Goal: Task Accomplishment & Management: Use online tool/utility

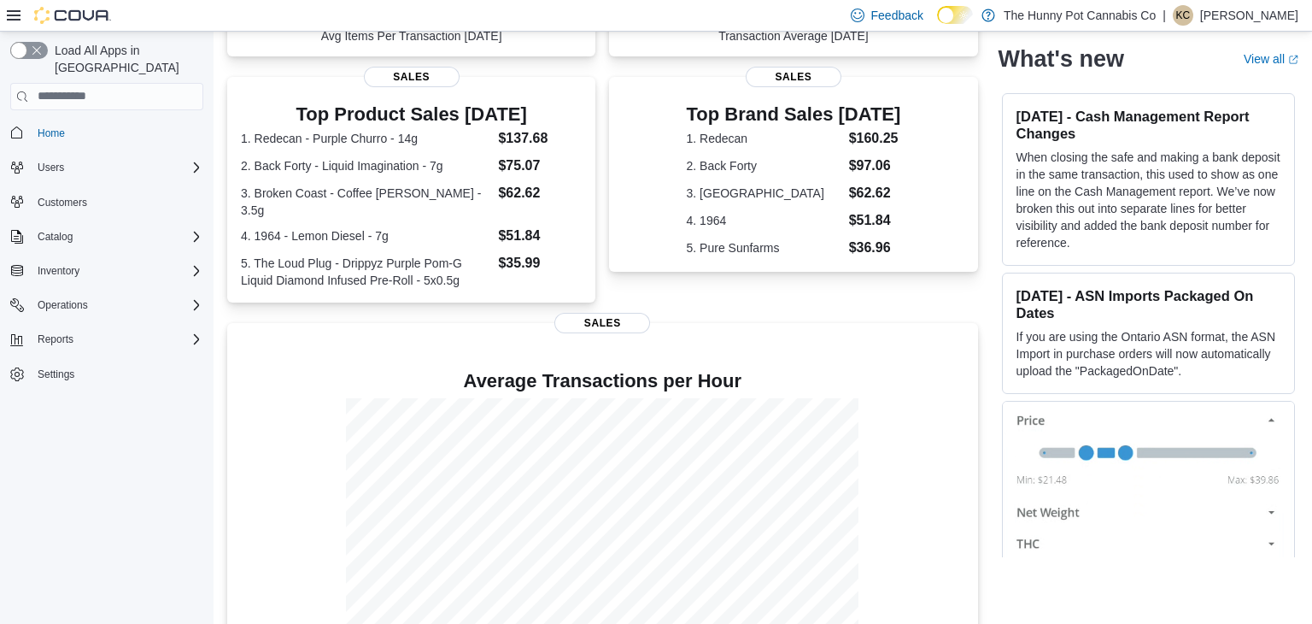
scroll to position [354, 0]
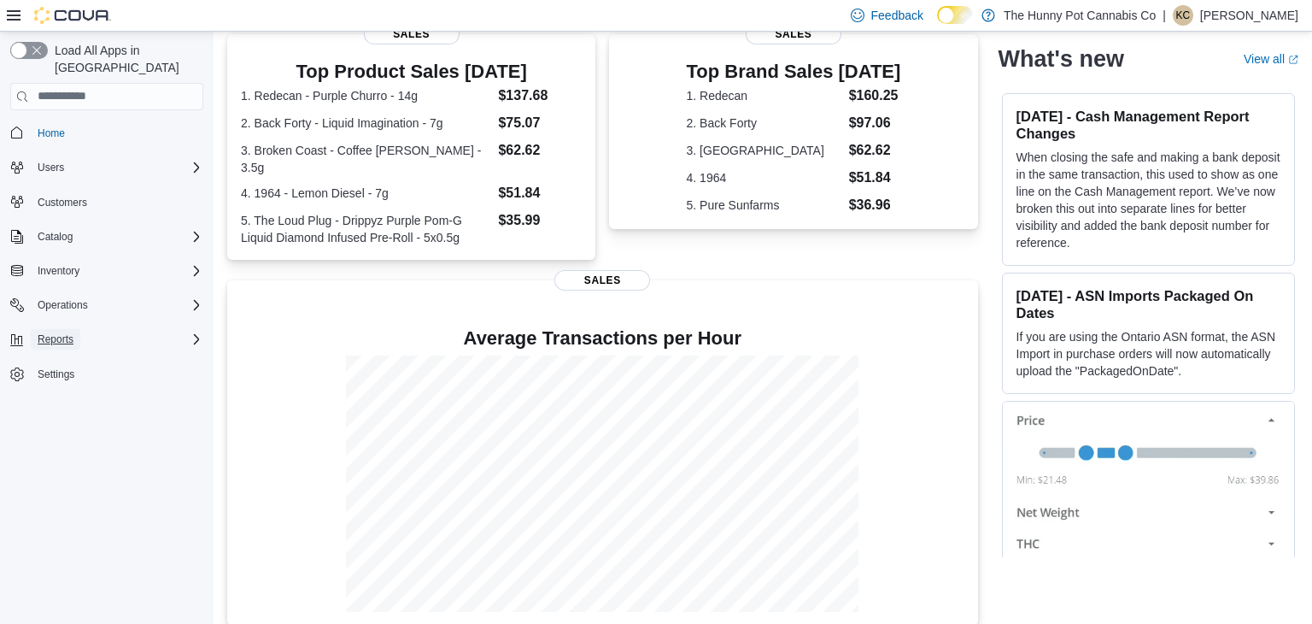
click at [60, 332] on span "Reports" at bounding box center [56, 339] width 36 height 14
click at [55, 377] on span "Reports" at bounding box center [49, 387] width 36 height 21
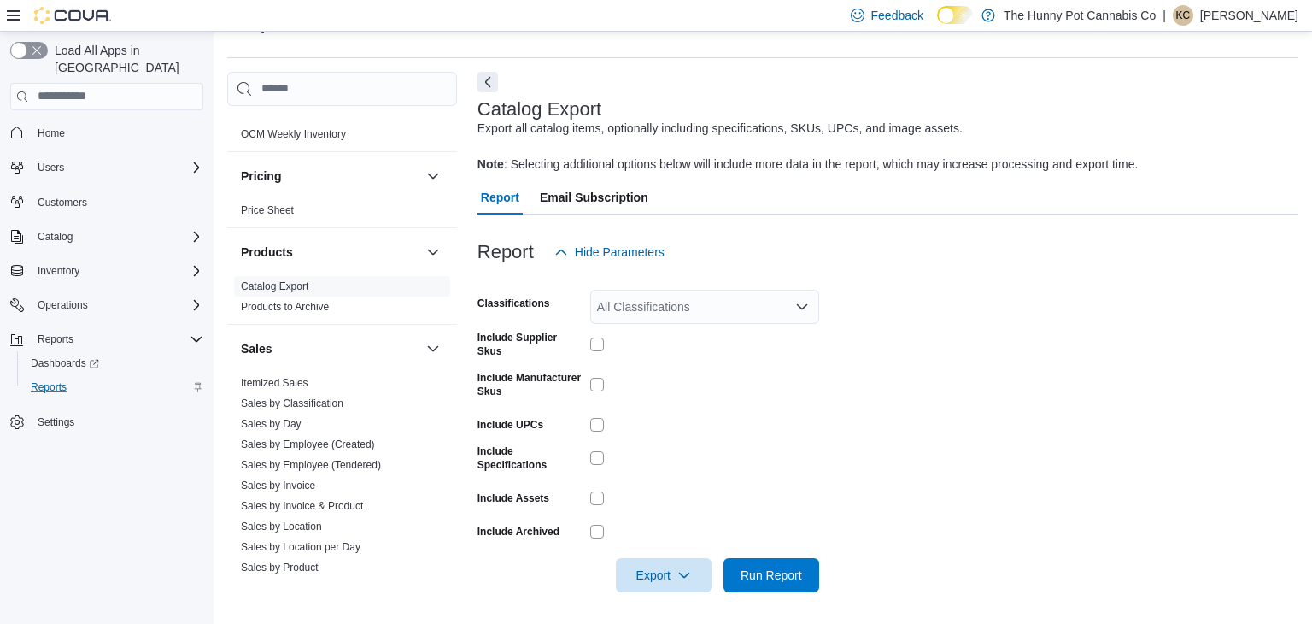
scroll to position [623, 0]
click at [299, 437] on link "Sales by Employee (Created)" at bounding box center [308, 443] width 134 height 12
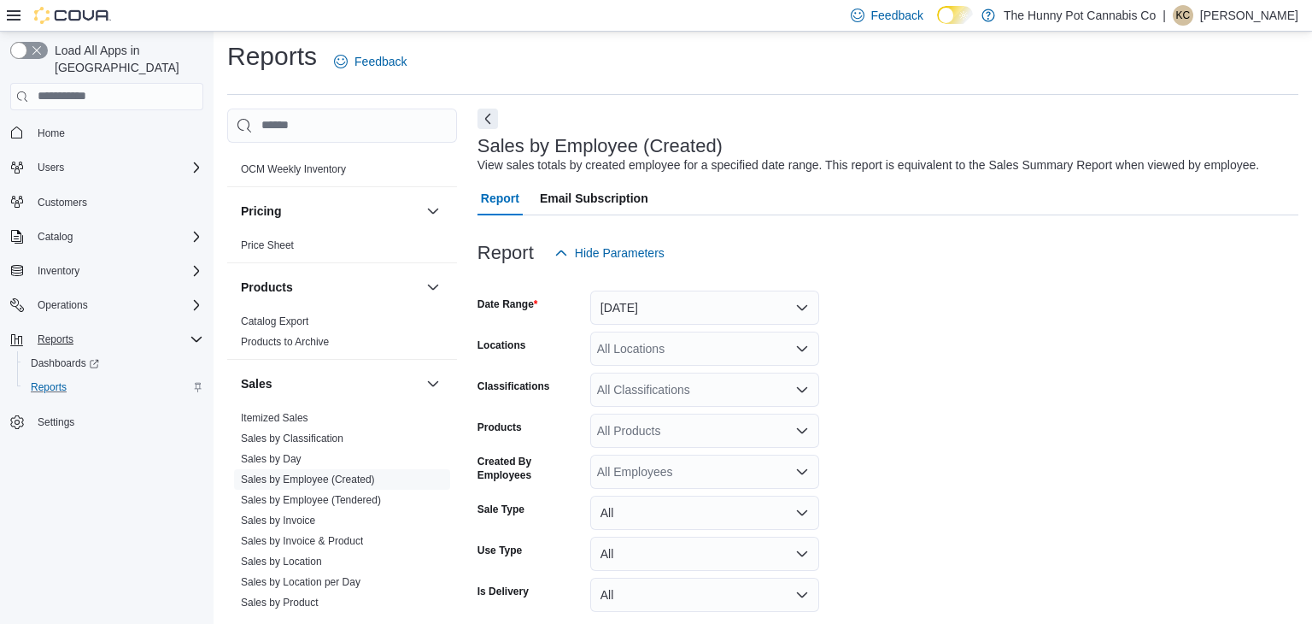
scroll to position [39, 0]
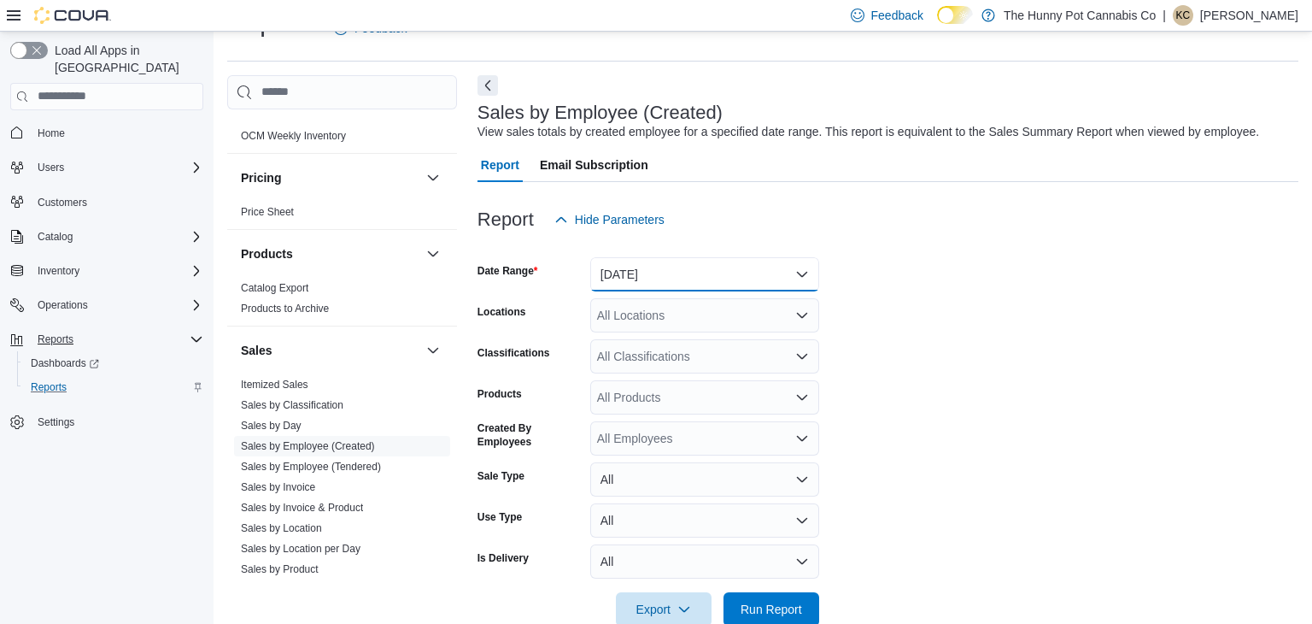
click at [742, 273] on button "[DATE]" at bounding box center [704, 274] width 229 height 34
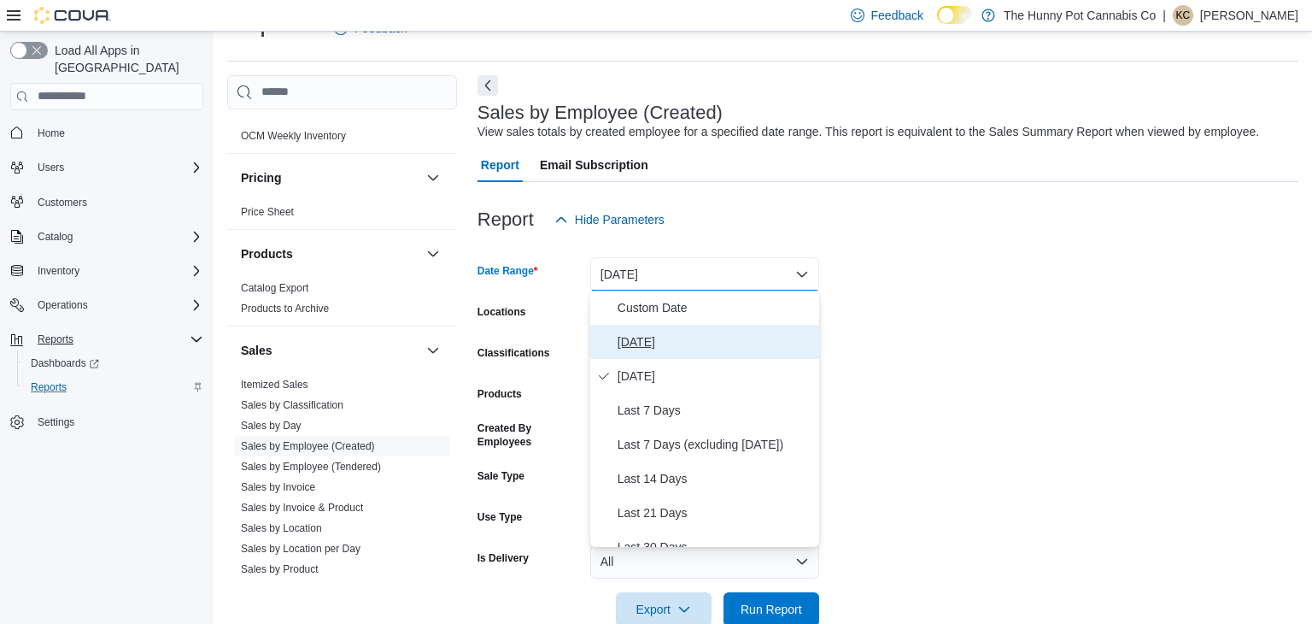
click at [654, 334] on span "[DATE]" at bounding box center [715, 341] width 195 height 21
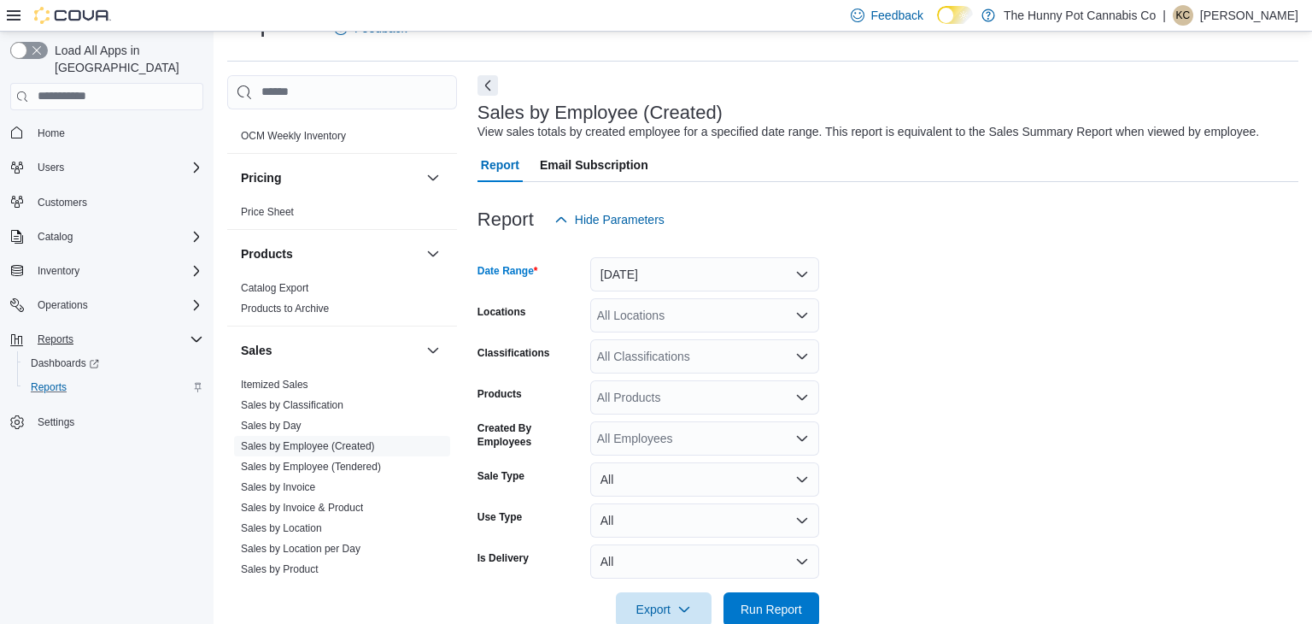
click at [665, 320] on div "All Locations" at bounding box center [704, 315] width 229 height 34
type input "***"
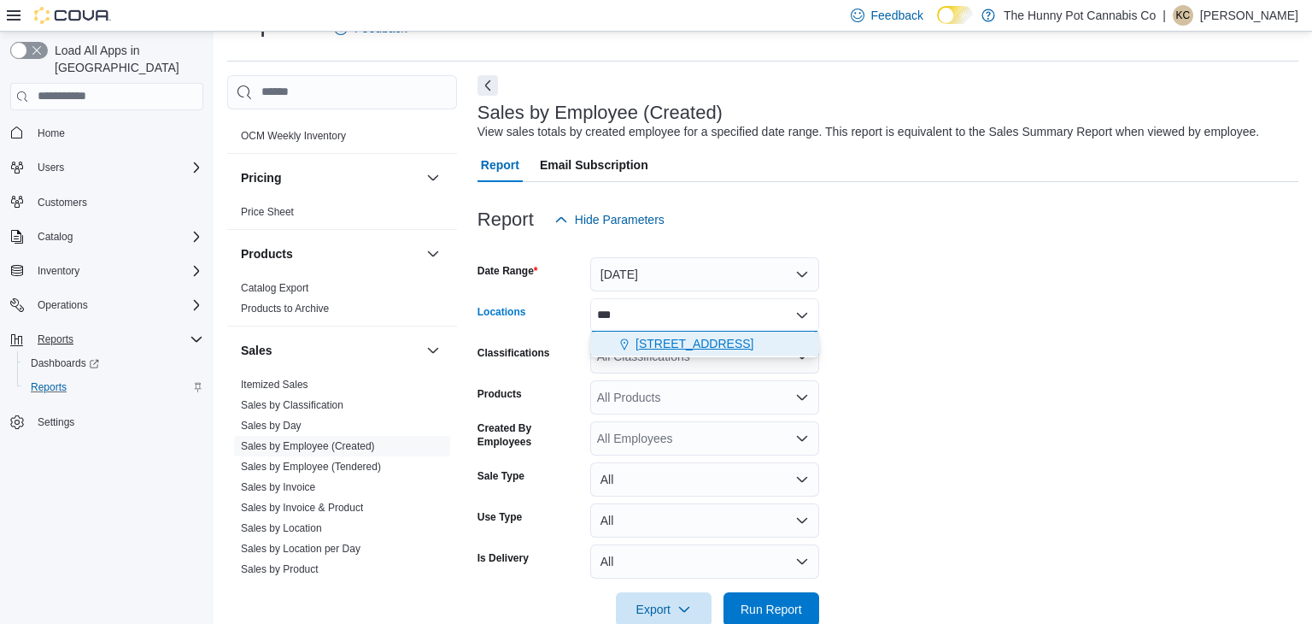
click at [689, 342] on span "[STREET_ADDRESS]" at bounding box center [695, 343] width 118 height 17
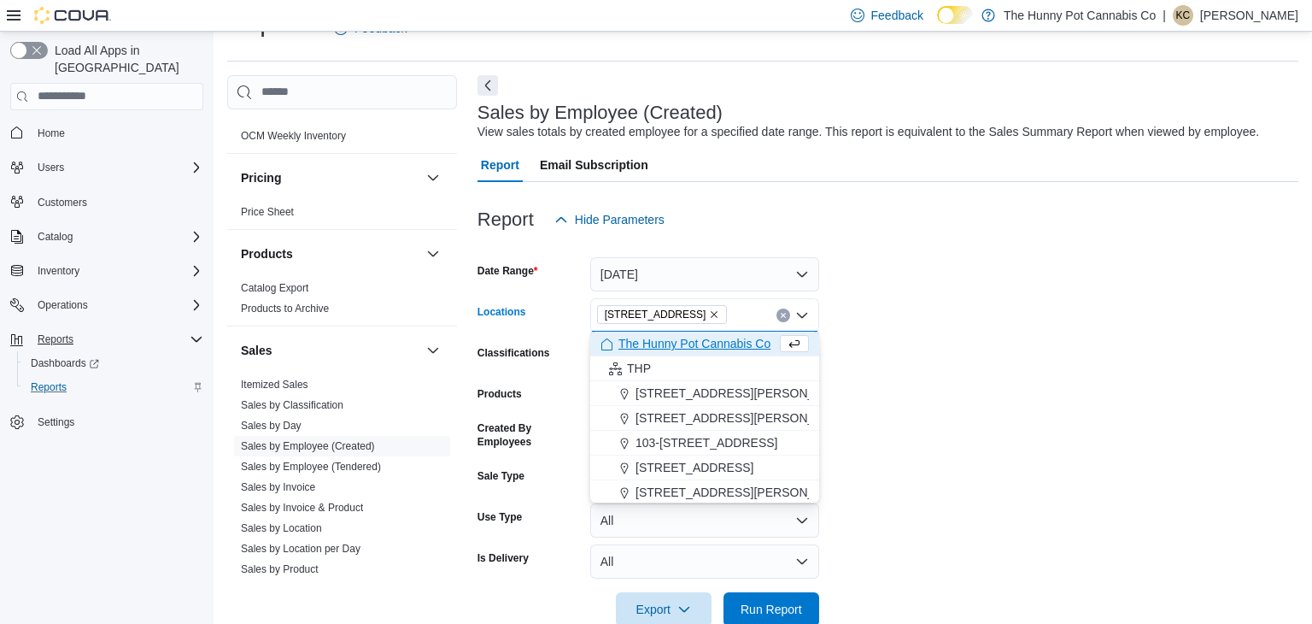
click at [945, 359] on form "Date Range [DATE] Locations [STREET_ADDRESS] Selected. [STREET_ADDRESS] Press B…" at bounding box center [888, 432] width 821 height 390
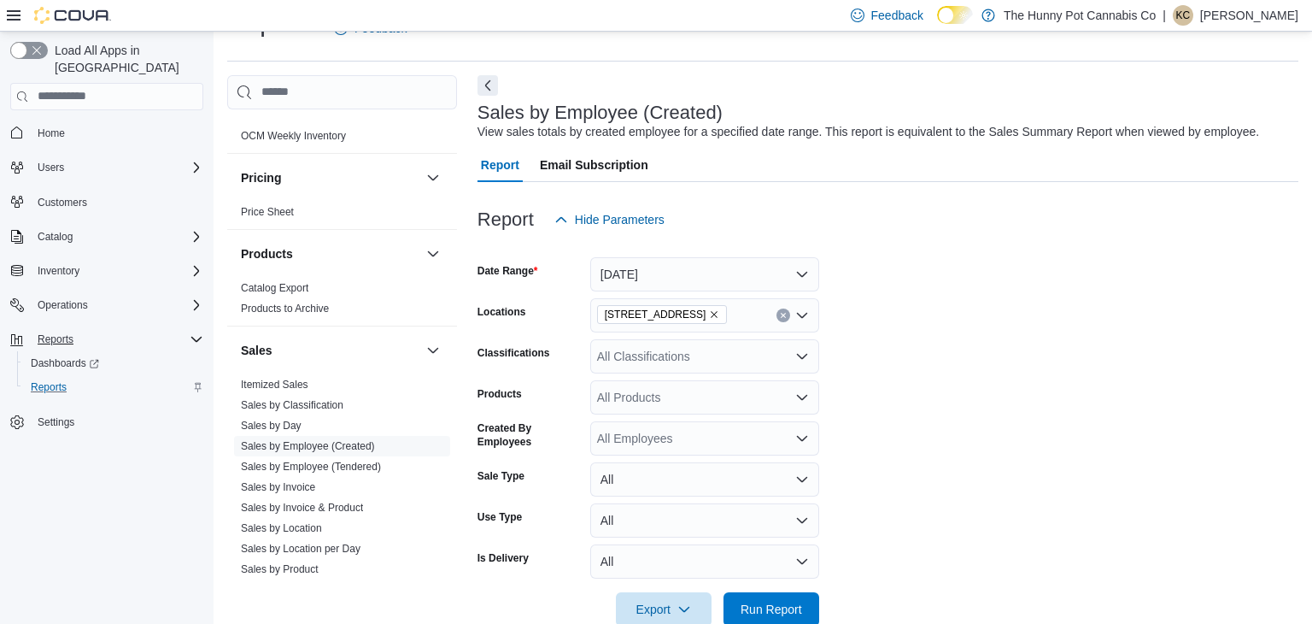
scroll to position [75, 0]
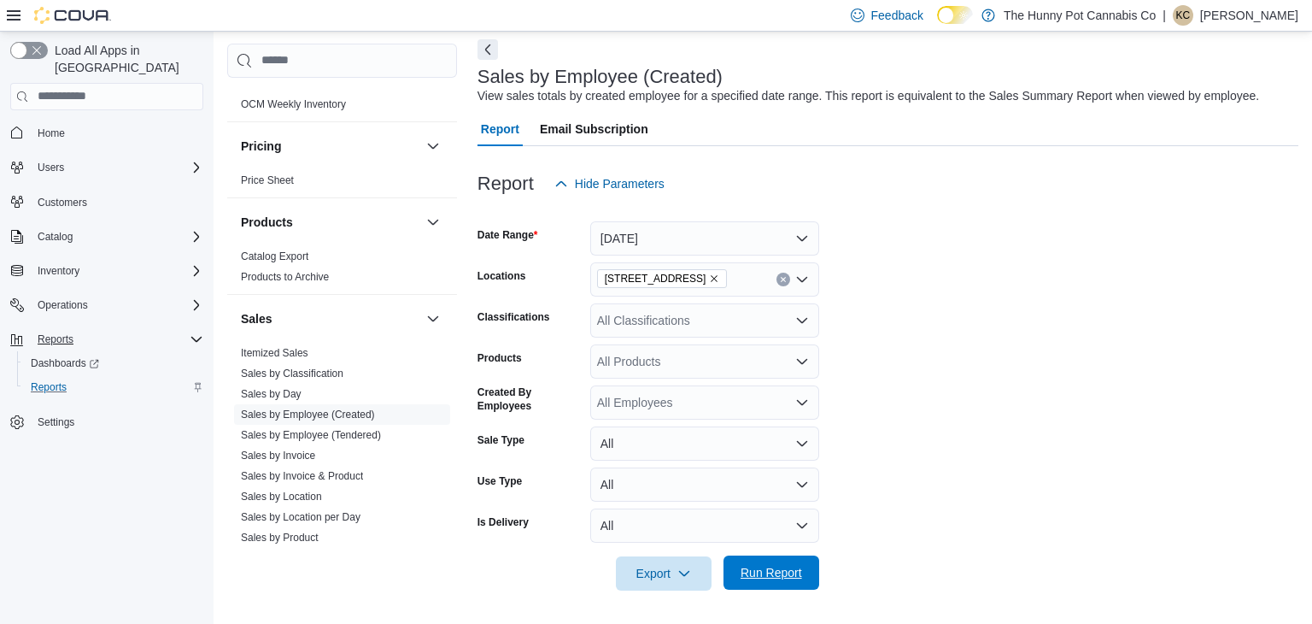
click at [767, 583] on span "Run Report" at bounding box center [771, 572] width 75 height 34
click at [771, 580] on span "Run Report" at bounding box center [771, 572] width 75 height 34
